Goal: Information Seeking & Learning: Learn about a topic

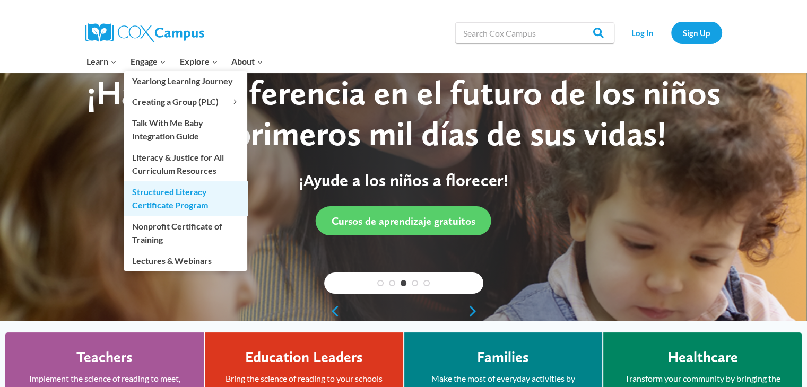
scroll to position [42, 0]
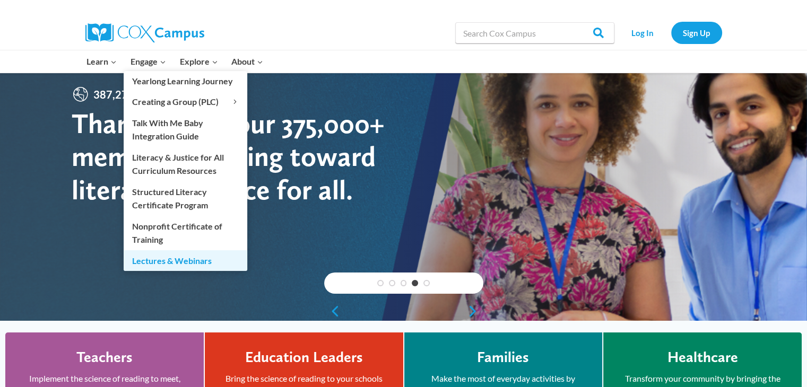
click at [154, 252] on link "Lectures & Webinars" at bounding box center [186, 260] width 124 height 20
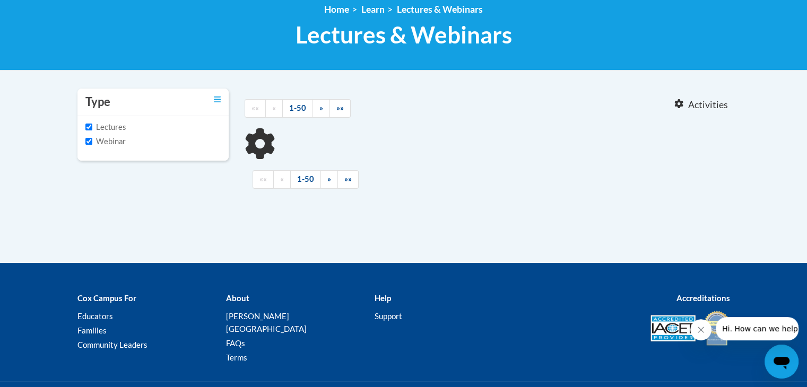
scroll to position [151, 0]
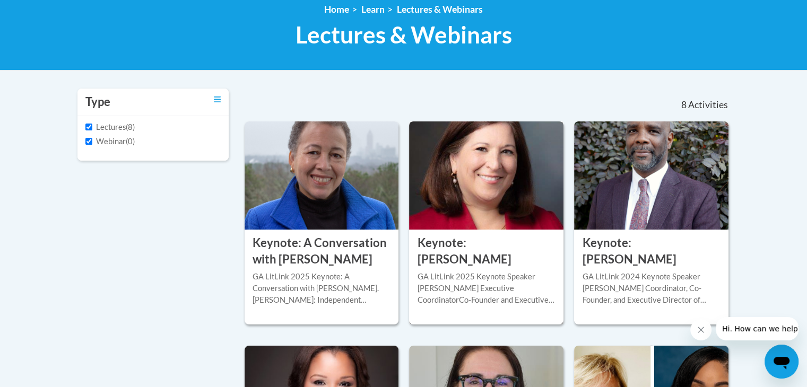
click at [451, 283] on div "GA LitLink 2025 Keynote Speaker [PERSON_NAME] Executive CoordinatorCo-Founder a…" at bounding box center [486, 288] width 138 height 35
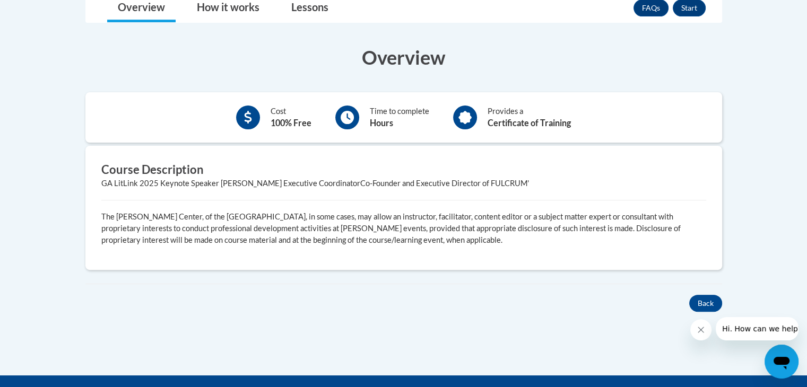
scroll to position [278, 0]
click at [464, 215] on p "The Rollins Center, of the Atlanta Speech School, in some cases, may allow an i…" at bounding box center [403, 228] width 605 height 35
click at [424, 194] on div "Course Description GA LitLink 2025 Keynote Speaker Elsa Cardenas-Hagan Executiv…" at bounding box center [403, 208] width 621 height 92
click at [388, 154] on div "Course Description GA LitLink 2025 Keynote Speaker Elsa Cardenas-Hagan Executiv…" at bounding box center [403, 208] width 637 height 124
click at [202, 7] on link "How it works" at bounding box center [228, 8] width 84 height 28
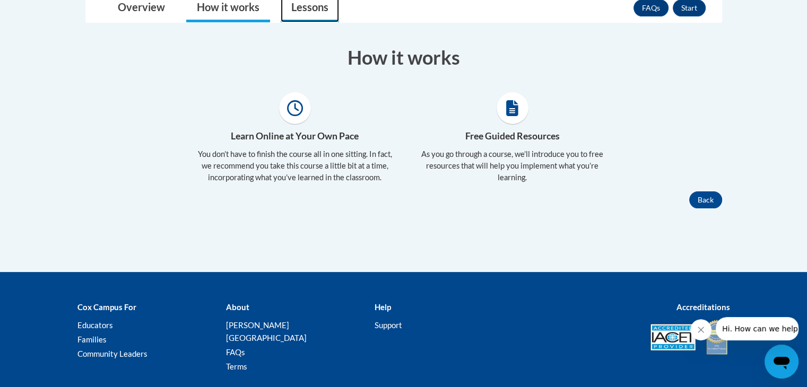
click at [281, 5] on link "Lessons" at bounding box center [310, 8] width 58 height 28
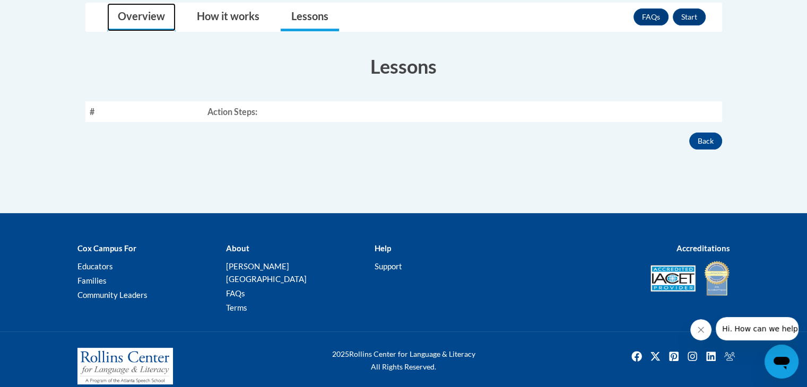
click at [146, 16] on link "Overview" at bounding box center [141, 17] width 68 height 28
